Goal: Task Accomplishment & Management: Use online tool/utility

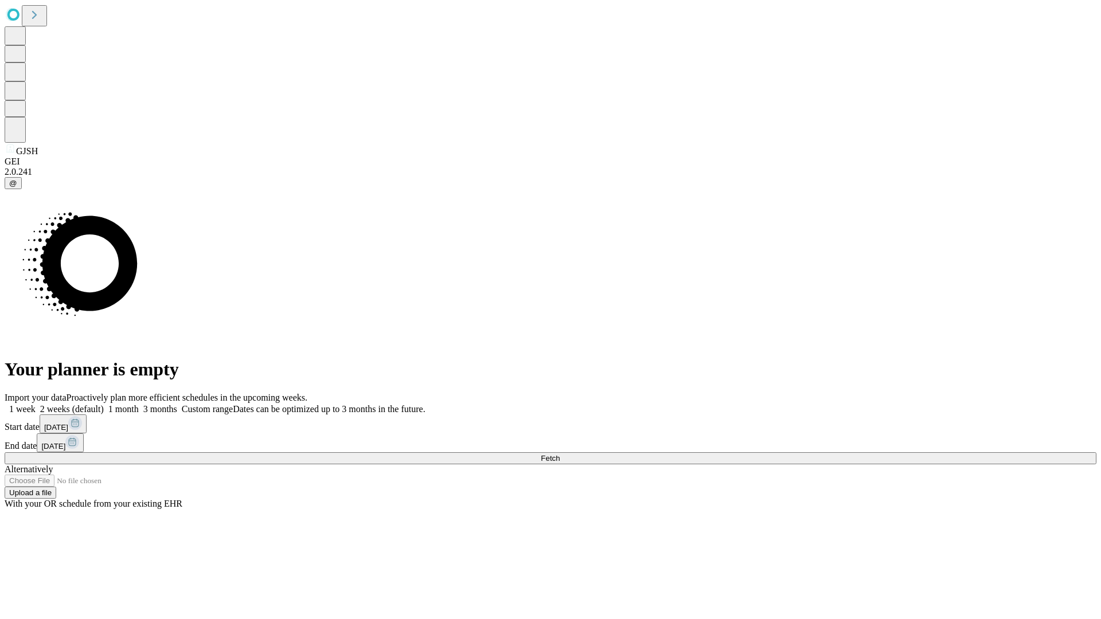
click at [559, 454] on span "Fetch" at bounding box center [550, 458] width 19 height 9
